Goal: Task Accomplishment & Management: Use online tool/utility

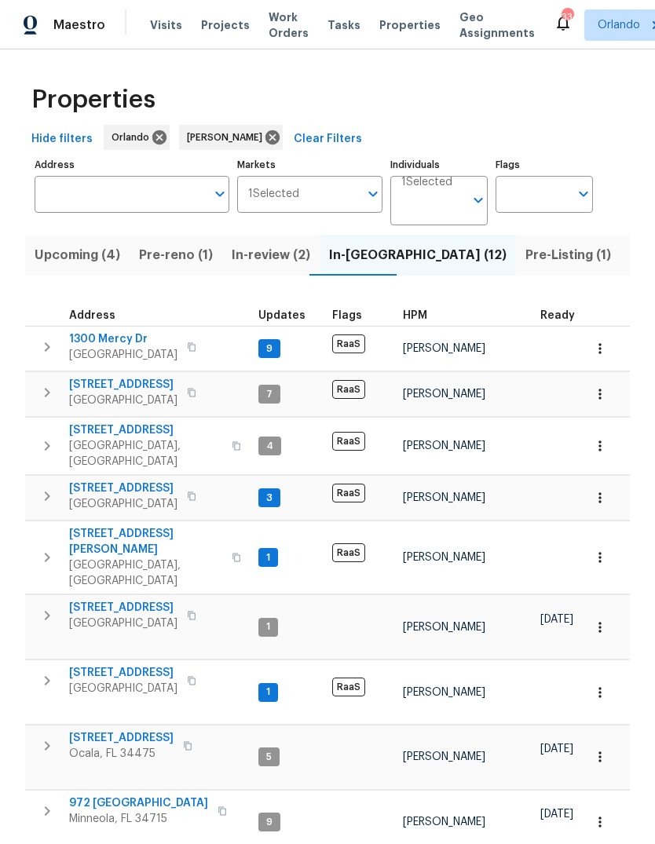
scroll to position [36, 0]
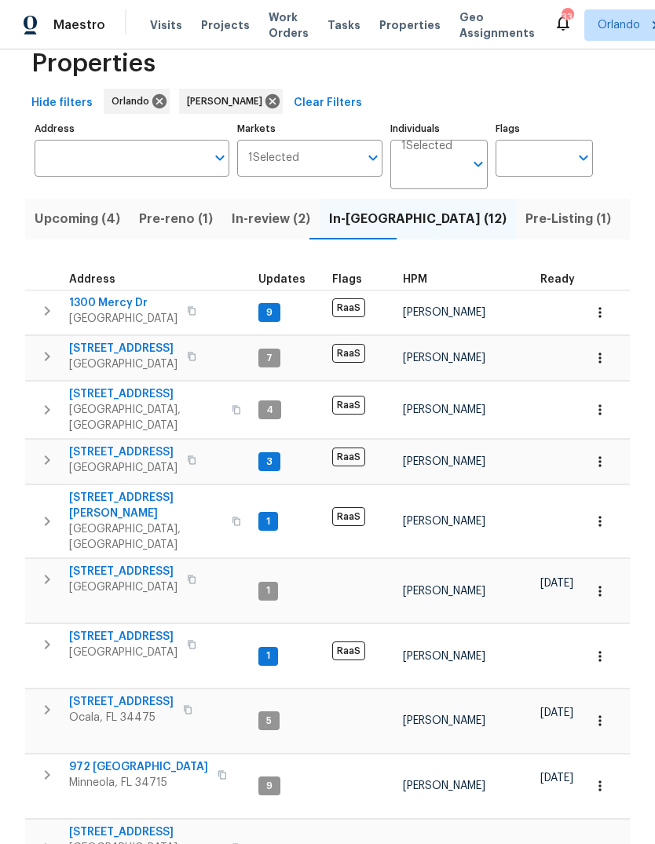
click at [183, 705] on icon "button" at bounding box center [187, 709] width 9 height 9
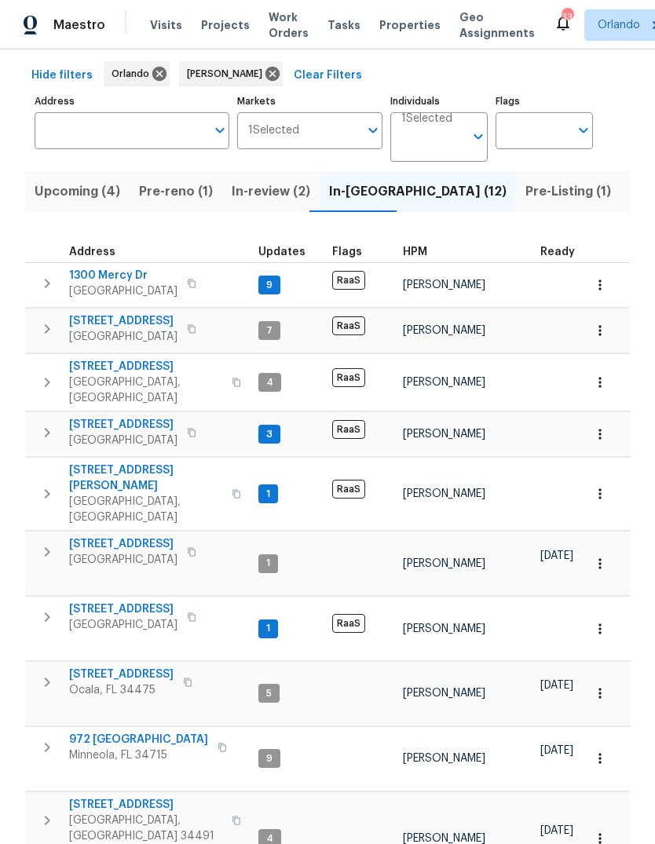
scroll to position [63, 0]
click at [232, 817] on icon "button" at bounding box center [236, 821] width 8 height 9
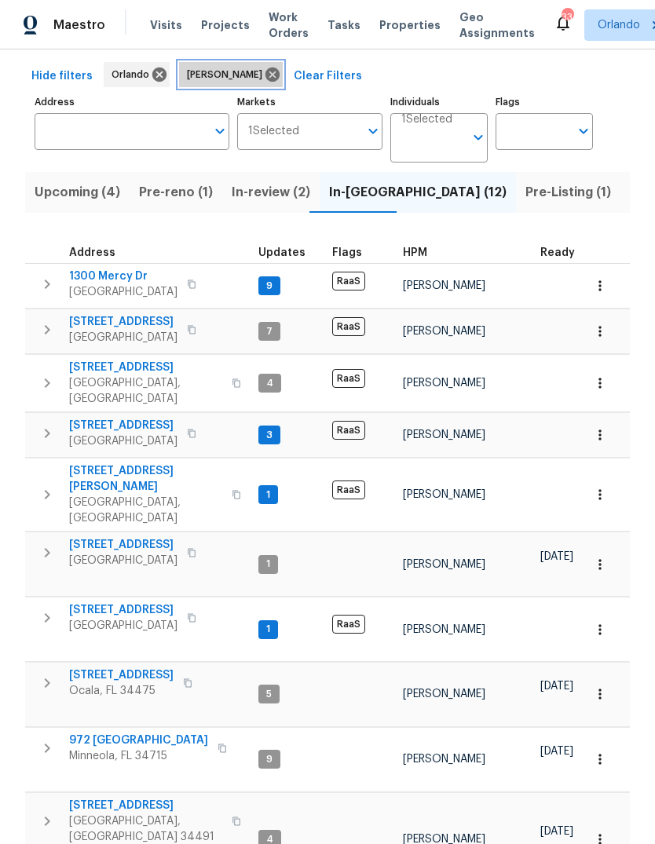
click at [265, 70] on icon at bounding box center [272, 75] width 14 height 14
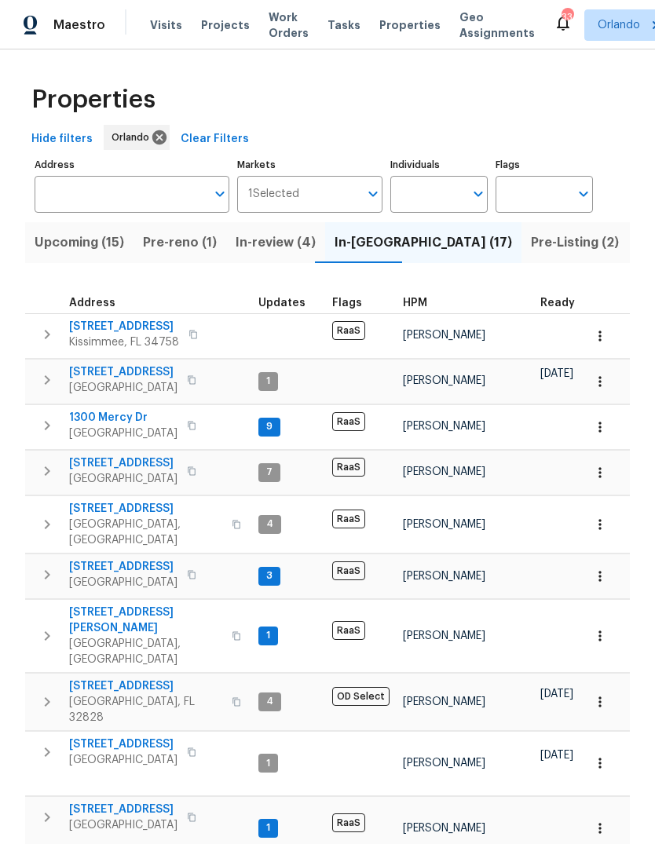
click at [176, 243] on span "Pre-reno (1)" at bounding box center [180, 243] width 74 height 22
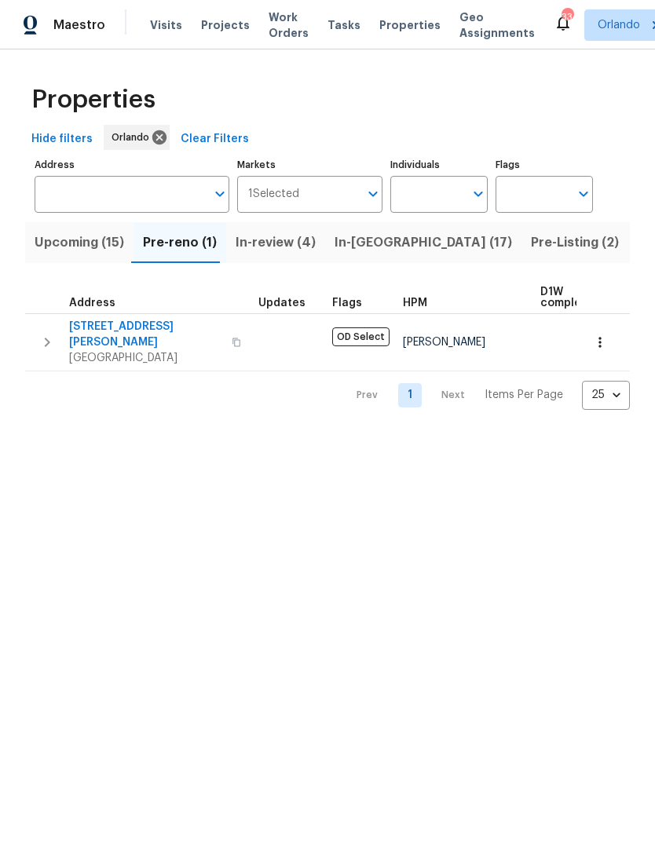
click at [378, 236] on span "In-reno (17)" at bounding box center [424, 243] width 178 height 22
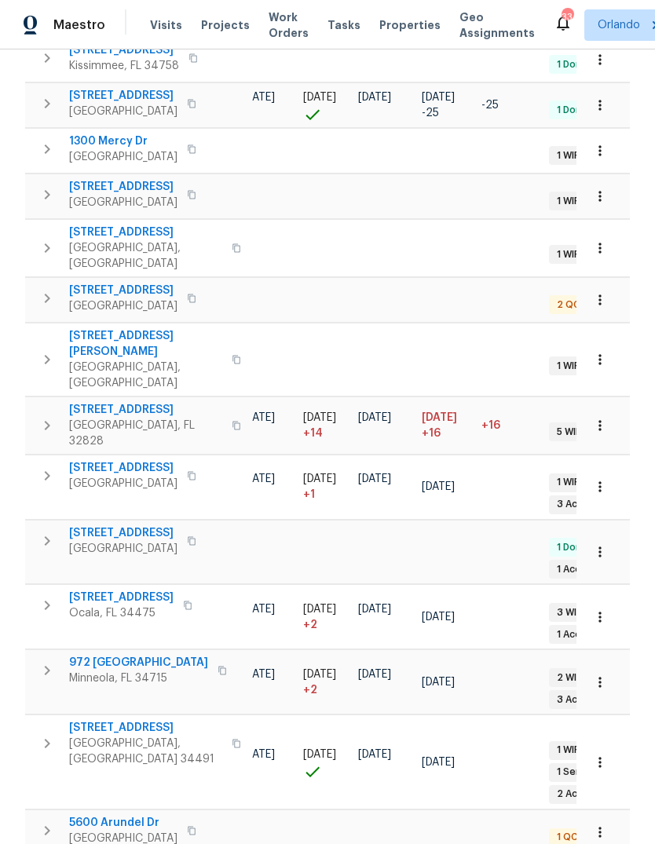
scroll to position [0, 299]
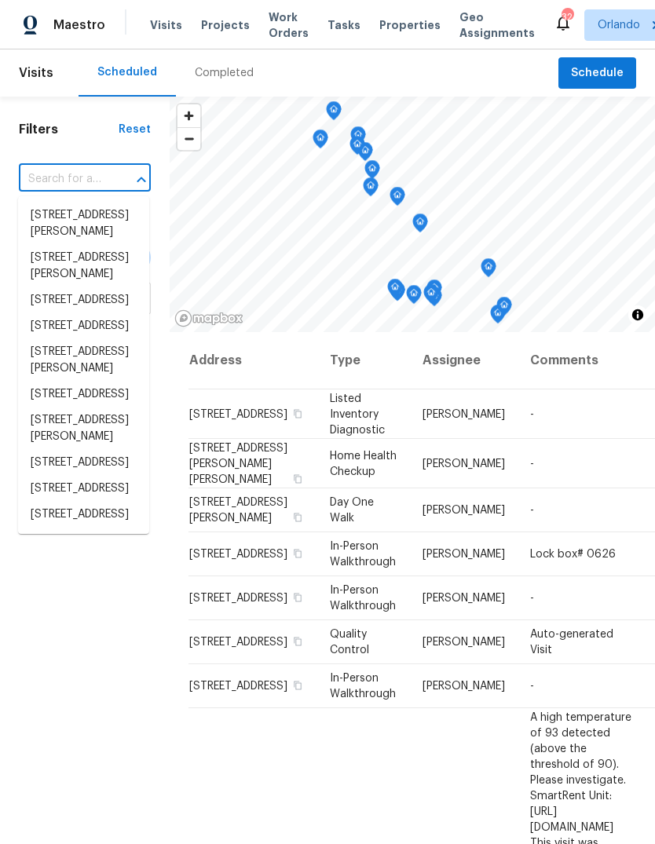
scroll to position [0, 140]
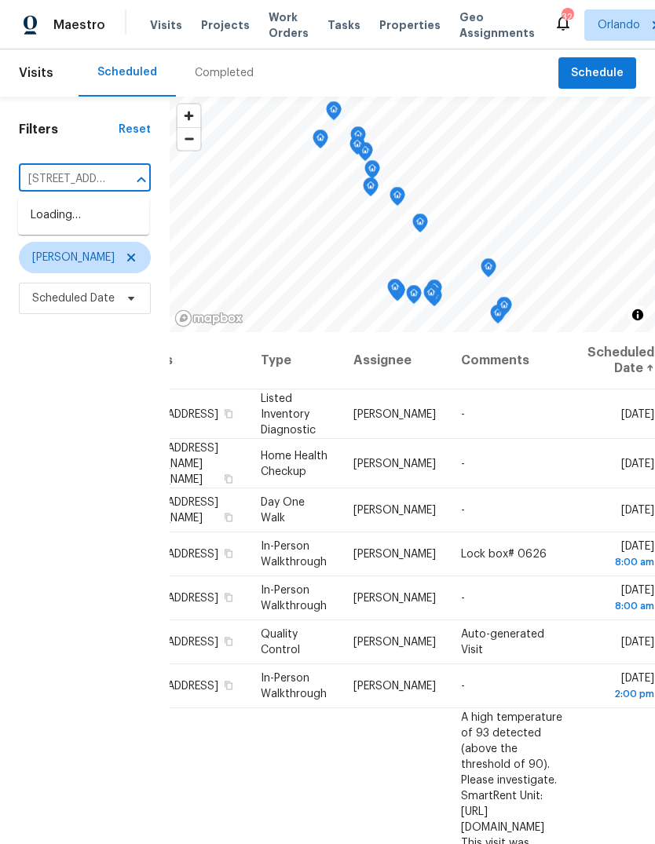
type input "[STREET_ADDRESS]"
click at [72, 229] on li "[STREET_ADDRESS]" at bounding box center [83, 216] width 131 height 26
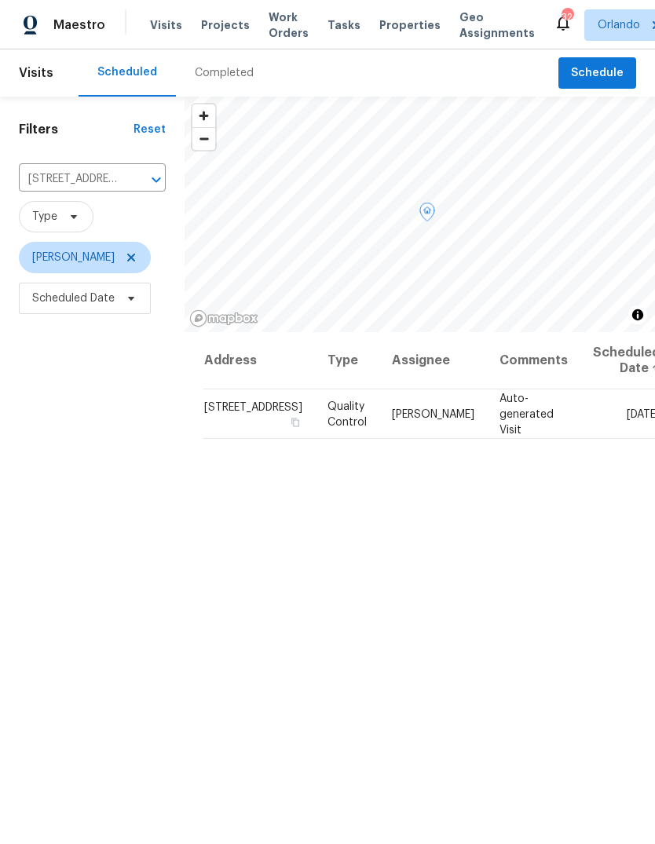
click at [0, 0] on icon at bounding box center [0, 0] width 0 height 0
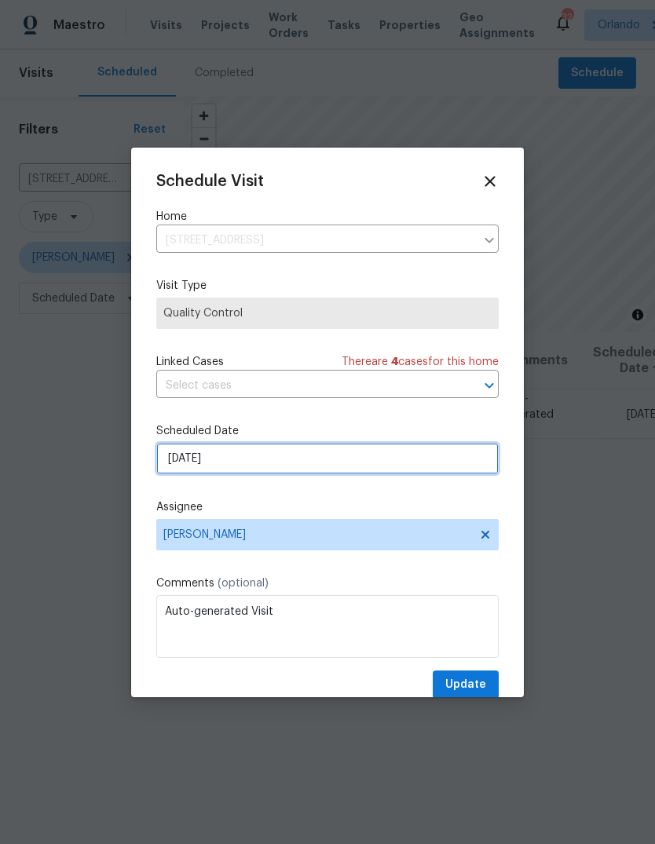
click at [179, 462] on input "[DATE]" at bounding box center [327, 458] width 342 height 31
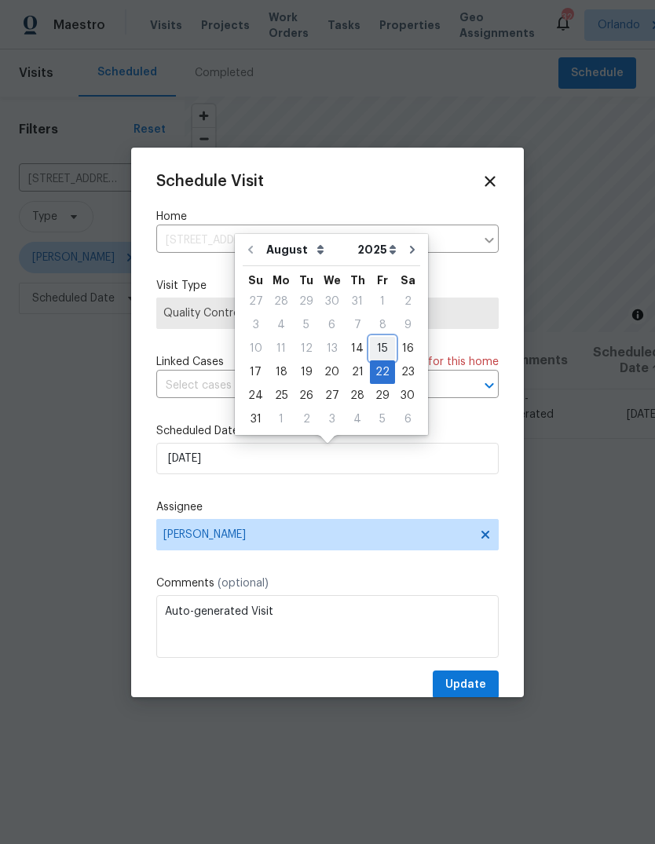
click at [377, 348] on div "15" at bounding box center [382, 349] width 25 height 22
type input "[DATE]"
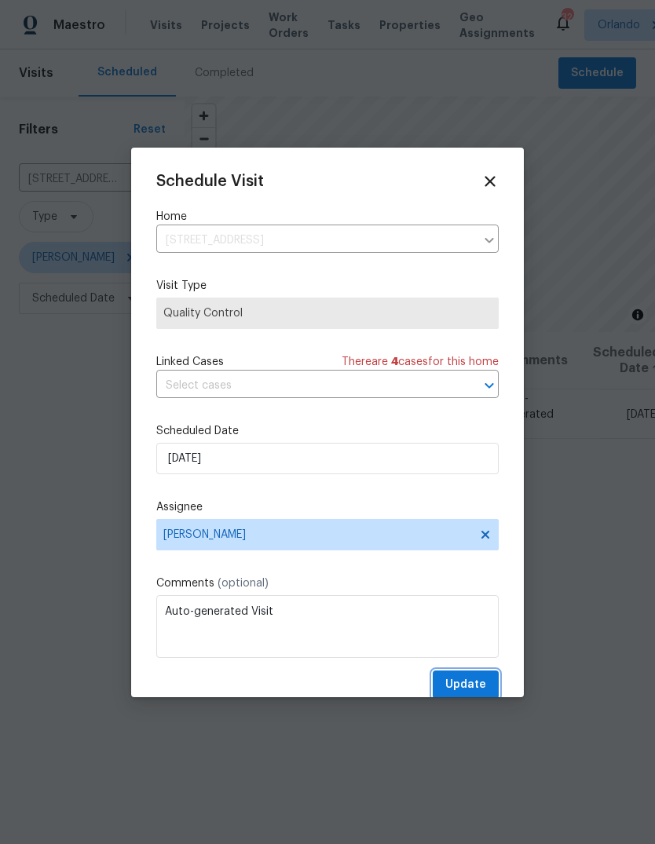
click at [474, 684] on span "Update" at bounding box center [465, 685] width 41 height 20
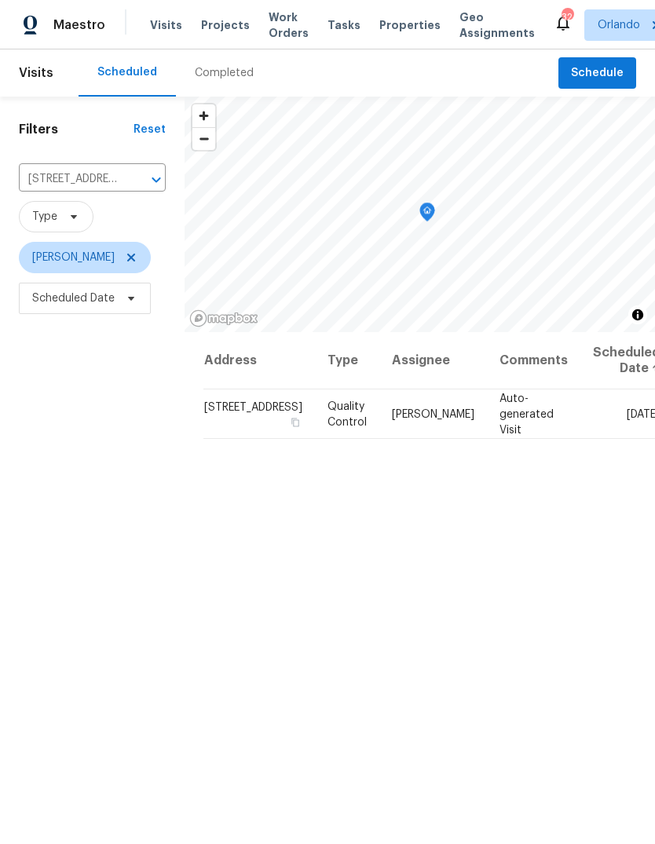
click at [105, 184] on input "[STREET_ADDRESS]" at bounding box center [70, 179] width 103 height 24
paste input "[STREET_ADDRESS]"
type input "[STREET_ADDRESS]"
click at [57, 218] on li "[STREET_ADDRESS]" at bounding box center [86, 216] width 137 height 26
